Goal: Information Seeking & Learning: Learn about a topic

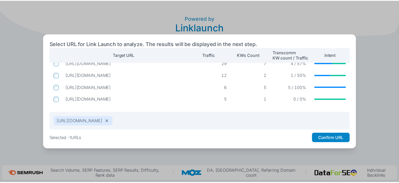
scroll to position [17, 0]
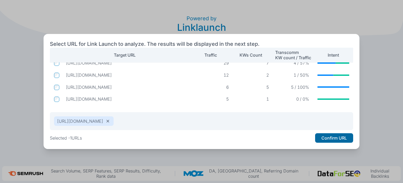
click at [334, 137] on button "Confirm URL" at bounding box center [334, 137] width 38 height 9
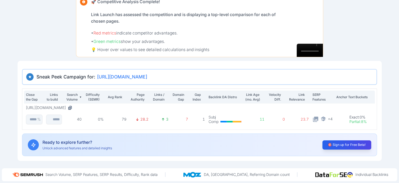
scroll to position [0, 13]
click at [319, 119] on icon at bounding box center [315, 118] width 5 height 5
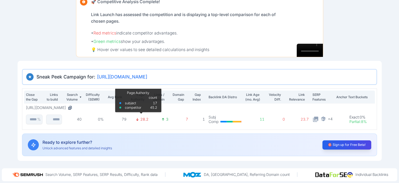
click at [146, 117] on p "28.2" at bounding box center [145, 119] width 8 height 5
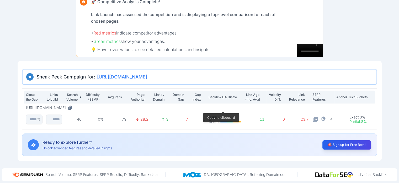
click at [71, 106] on icon at bounding box center [69, 107] width 3 height 3
click at [80, 98] on icon at bounding box center [81, 97] width 2 height 2
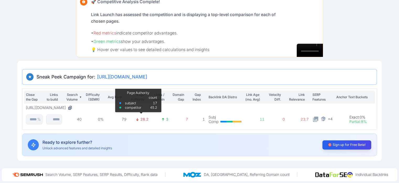
click at [142, 117] on p "28.2" at bounding box center [145, 119] width 8 height 5
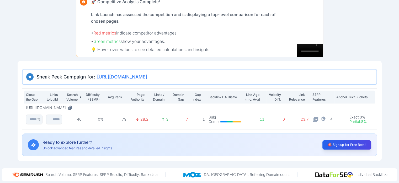
scroll to position [0, 13]
click at [326, 116] on icon at bounding box center [324, 119] width 6 height 6
click at [341, 140] on button "🎯 Sign up for Free Beta!" at bounding box center [346, 145] width 51 height 10
